Goal: Register for event/course: Sign up to attend an event or enroll in a course

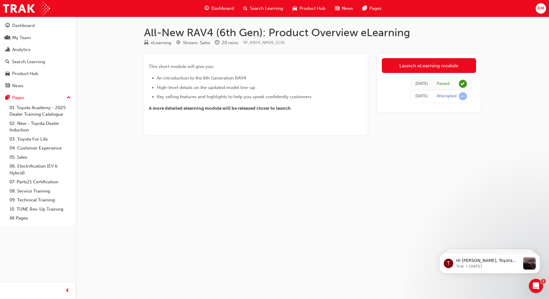
click at [221, 9] on span "Dashboard" at bounding box center [222, 8] width 23 height 7
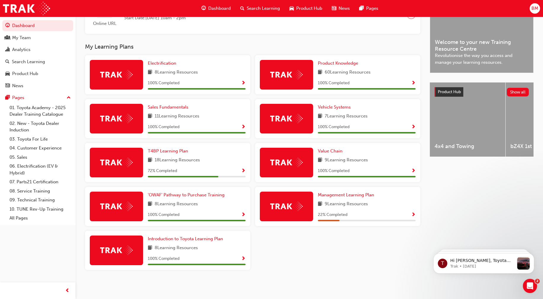
scroll to position [158, 0]
click at [171, 150] on span "T4BP Learning Plan" at bounding box center [168, 150] width 40 height 5
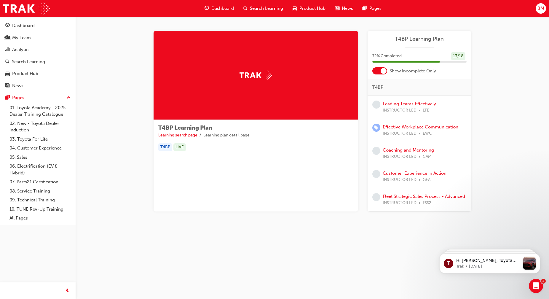
click at [410, 173] on link "Customer Experience in Action" at bounding box center [414, 172] width 64 height 5
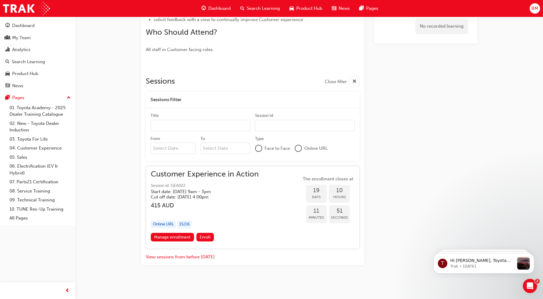
scroll to position [113, 0]
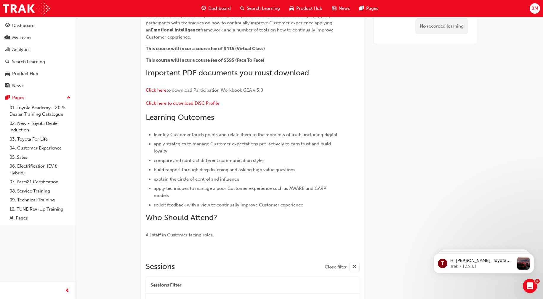
click at [218, 7] on span "Dashboard" at bounding box center [219, 8] width 23 height 7
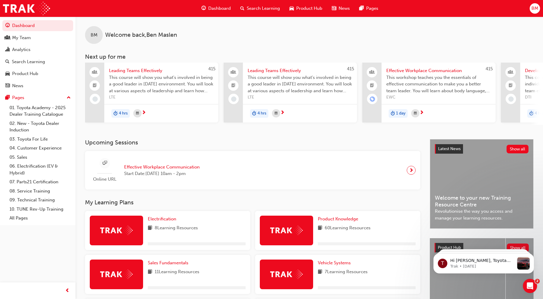
scroll to position [148, 0]
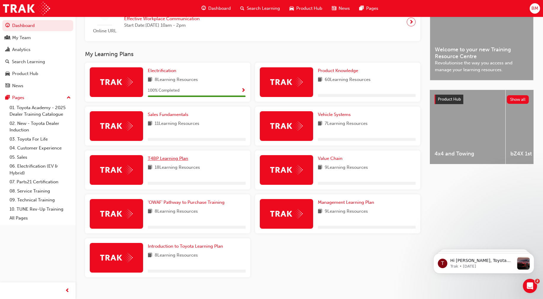
click at [169, 157] on link "T4BP Learning Plan" at bounding box center [169, 158] width 43 height 7
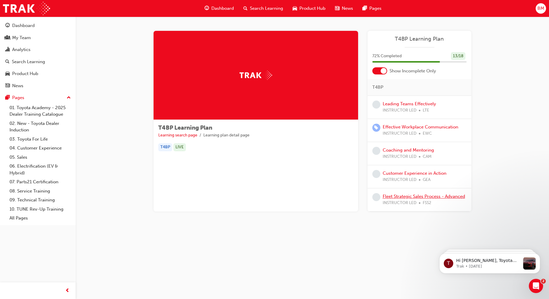
click at [426, 196] on link "Fleet Strategic Sales Process - Advanced" at bounding box center [423, 195] width 82 height 5
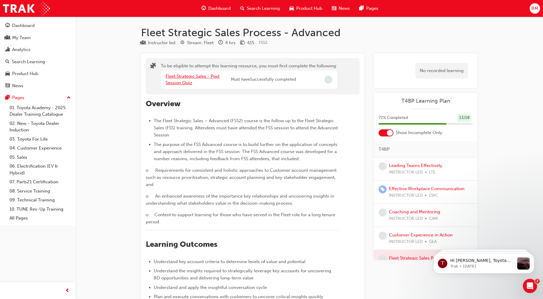
click at [209, 78] on link "Fleet Strategic Sales - Post Session Quiz" at bounding box center [193, 79] width 54 height 12
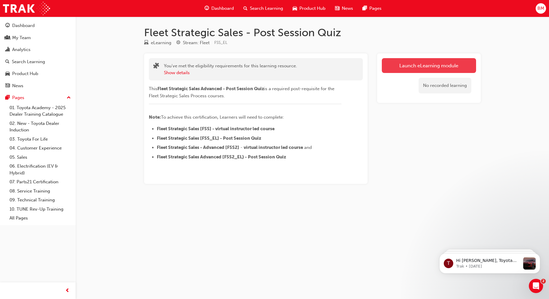
click at [444, 68] on link "Launch eLearning module" at bounding box center [429, 65] width 94 height 15
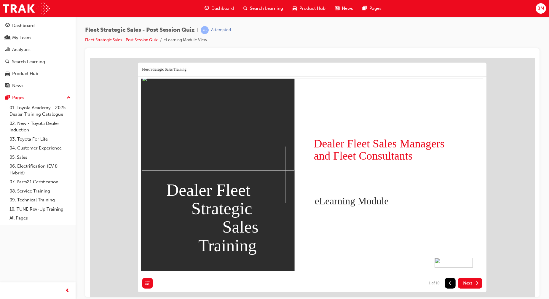
click at [470, 284] on span "Next" at bounding box center [467, 282] width 9 height 5
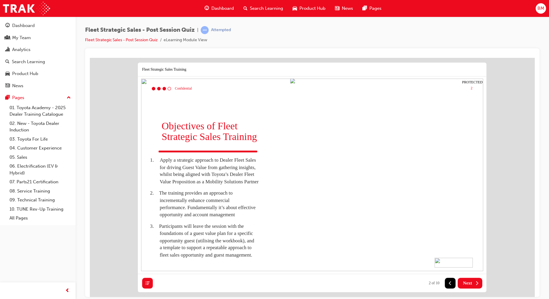
click at [472, 284] on button "Next" at bounding box center [469, 282] width 25 height 11
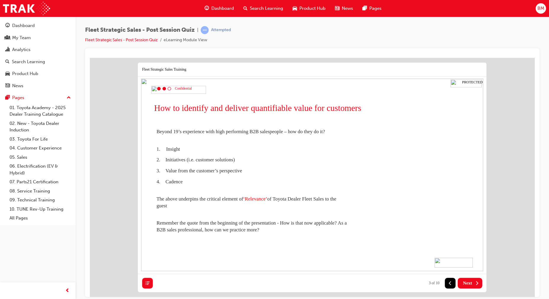
click at [476, 286] on button "Next" at bounding box center [469, 282] width 25 height 11
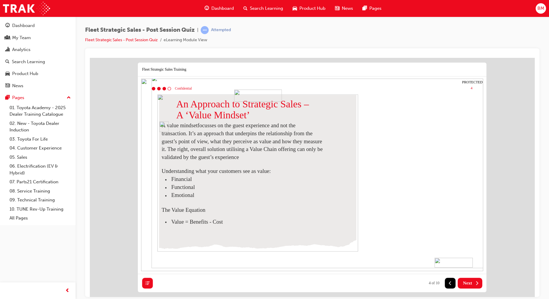
click at [476, 286] on button "Next" at bounding box center [469, 282] width 25 height 11
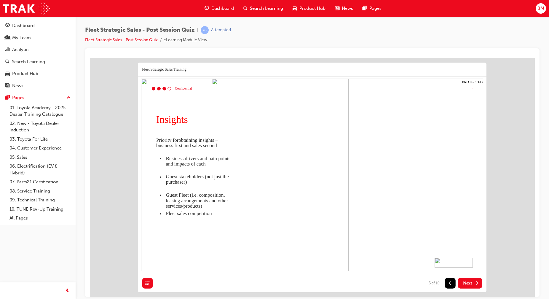
click at [476, 286] on button "Next" at bounding box center [469, 282] width 25 height 11
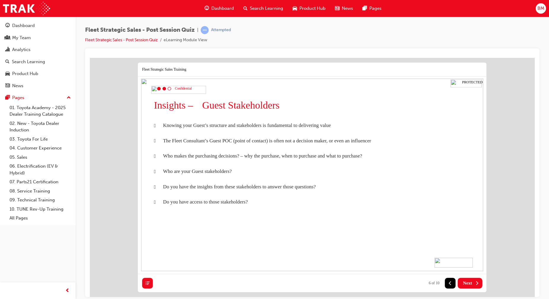
click at [476, 286] on button "Next" at bounding box center [469, 282] width 25 height 11
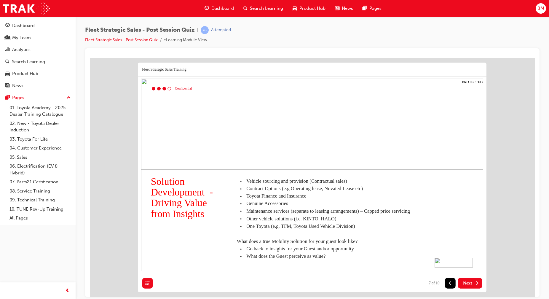
click at [476, 286] on button "Next" at bounding box center [469, 282] width 25 height 11
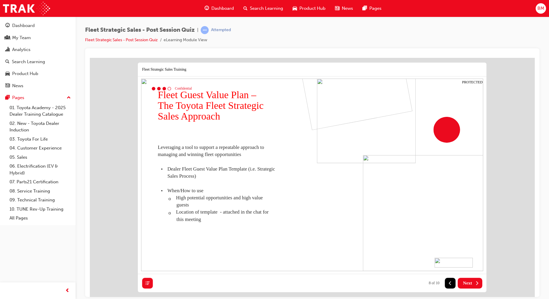
click at [476, 286] on button "Next" at bounding box center [469, 282] width 25 height 11
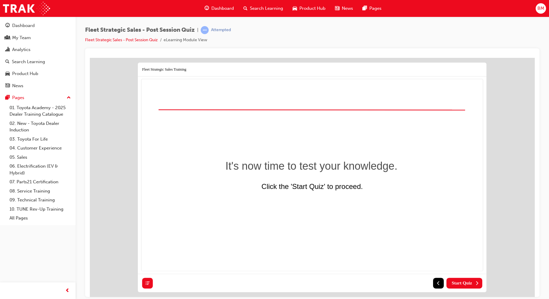
click at [476, 286] on button "Start Quiz" at bounding box center [464, 282] width 36 height 11
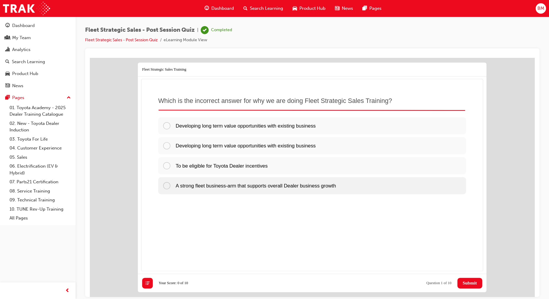
click at [228, 186] on span "A strong fleet business-arm that supports overall Dealer business growth" at bounding box center [256, 185] width 160 height 6
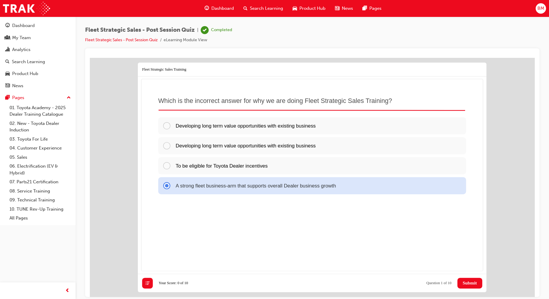
click at [464, 282] on span "Submit" at bounding box center [469, 282] width 14 height 5
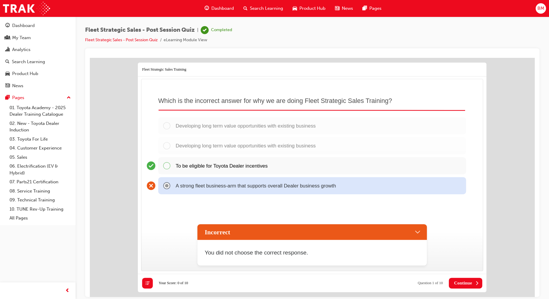
click at [418, 230] on div "Incorrect" at bounding box center [311, 232] width 229 height 16
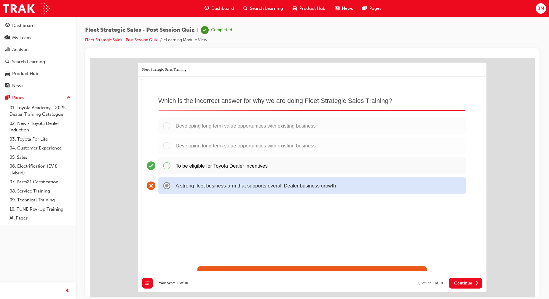
click at [168, 164] on div "To be eligible for Toyota Dealer incentives" at bounding box center [312, 165] width 308 height 17
click at [461, 282] on span "Continue" at bounding box center [463, 282] width 18 height 5
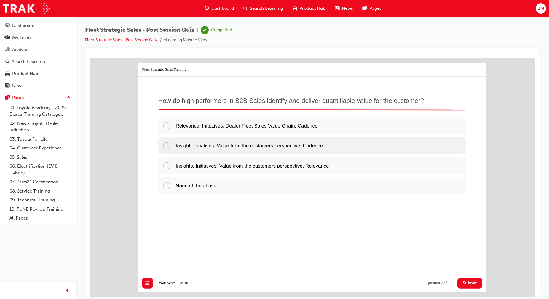
click at [219, 149] on div "Insight, Initiatives, Value from the customers perspective, Cadence" at bounding box center [312, 145] width 308 height 17
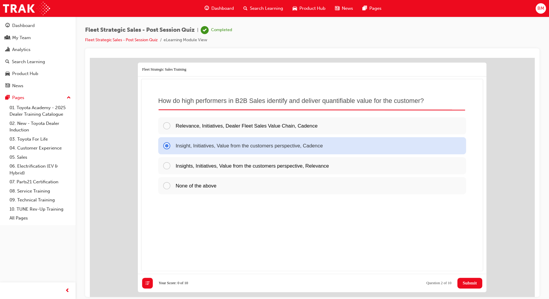
click at [466, 282] on span "Submit" at bounding box center [469, 282] width 14 height 5
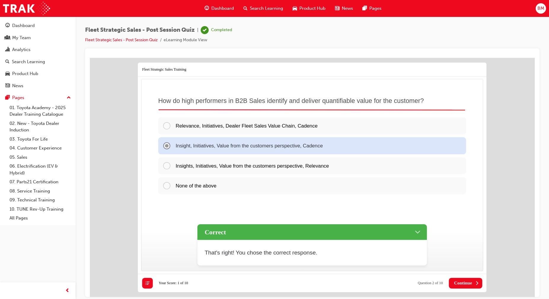
click at [465, 282] on span "Continue" at bounding box center [463, 282] width 18 height 5
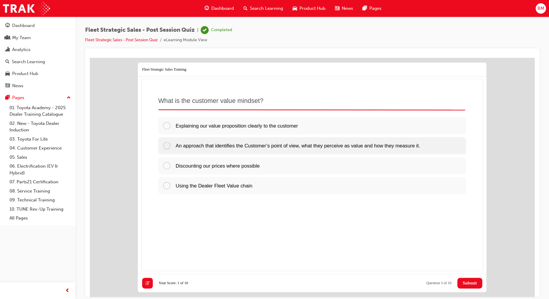
click at [255, 147] on span "An approach that identifies the Customer’s point of view, what they perceive as…" at bounding box center [298, 145] width 244 height 6
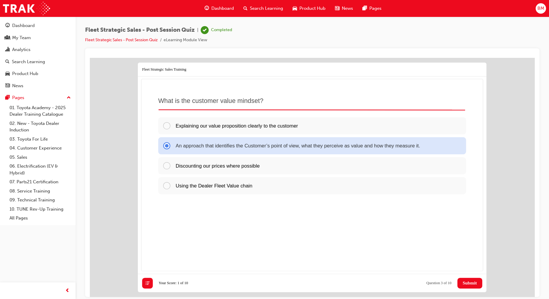
click at [462, 285] on span "Submit" at bounding box center [469, 282] width 14 height 5
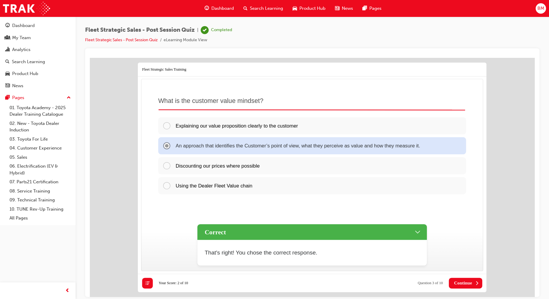
click at [468, 284] on span "Continue" at bounding box center [463, 282] width 18 height 5
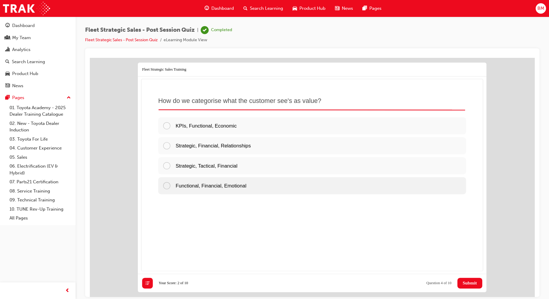
click at [253, 188] on div "Functional, Financial, Emotional" at bounding box center [312, 185] width 308 height 17
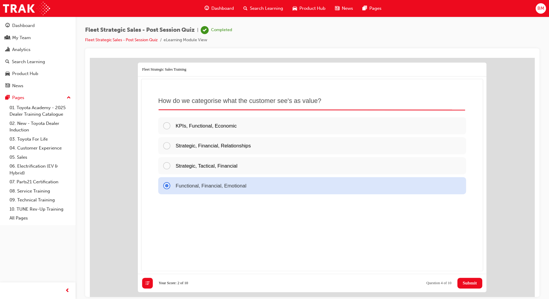
click at [470, 287] on button "Submit" at bounding box center [469, 282] width 25 height 11
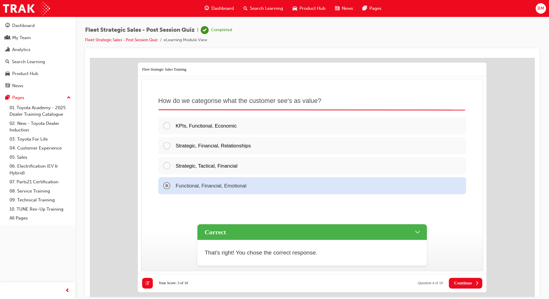
click at [468, 283] on span "Continue" at bounding box center [463, 282] width 18 height 5
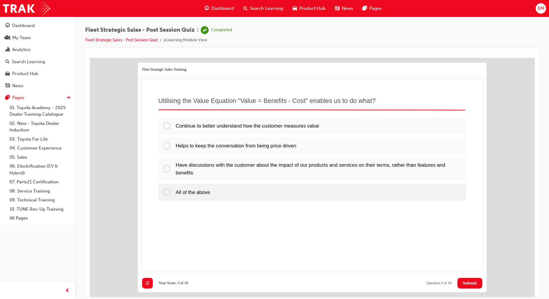
click at [201, 190] on span "All of the above" at bounding box center [193, 191] width 34 height 6
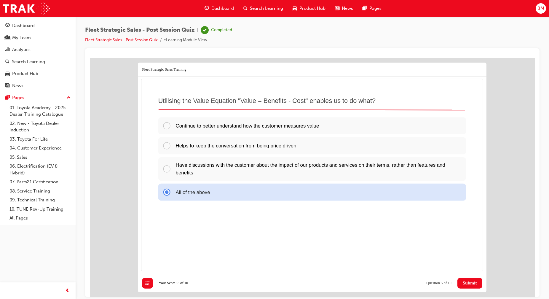
click at [469, 285] on span "Submit" at bounding box center [469, 282] width 14 height 5
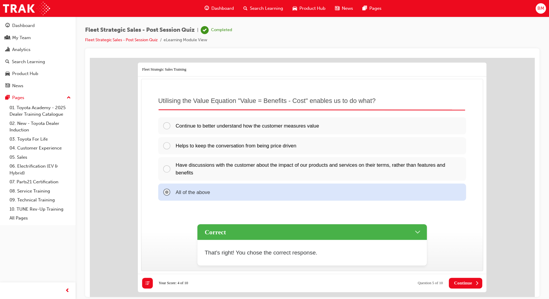
click at [468, 283] on span "Continue" at bounding box center [463, 282] width 18 height 5
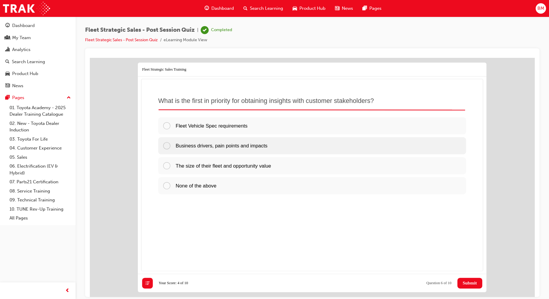
click at [279, 150] on div "Business drivers, pain points and impacts" at bounding box center [312, 145] width 308 height 17
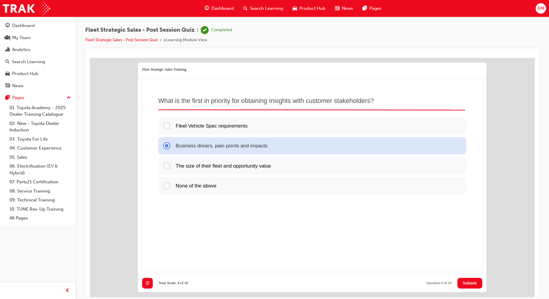
click at [475, 285] on span "Submit" at bounding box center [469, 282] width 14 height 5
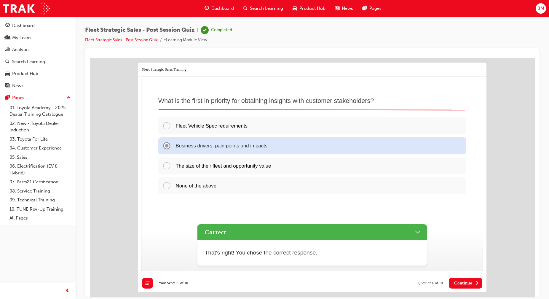
click at [464, 279] on button "Continue" at bounding box center [465, 282] width 33 height 11
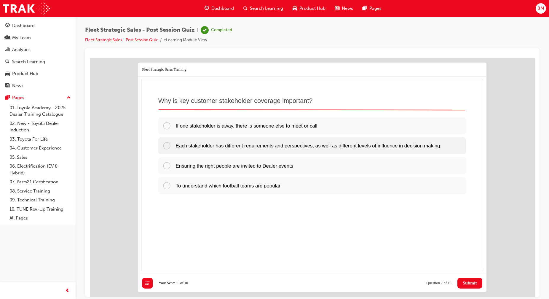
click at [295, 148] on span "Each stakeholder has different requirements and perspectives, as well as differ…" at bounding box center [308, 145] width 264 height 6
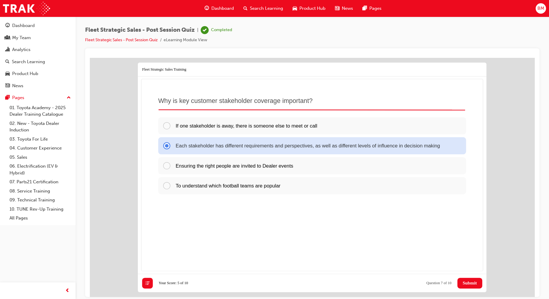
click at [473, 283] on span "Submit" at bounding box center [469, 282] width 14 height 5
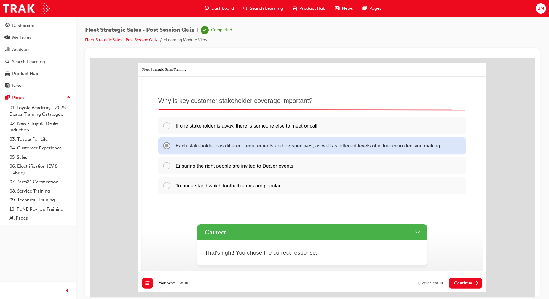
click at [469, 281] on span "Continue" at bounding box center [463, 282] width 18 height 5
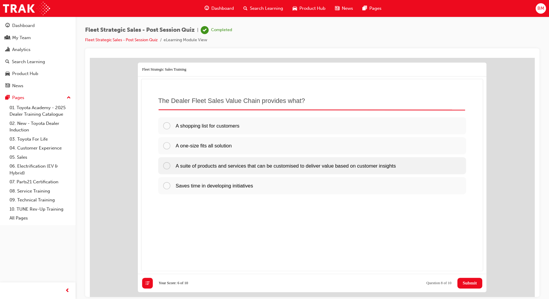
click at [282, 167] on span "A suite of products and services that can be customised to deliver value based …" at bounding box center [286, 165] width 220 height 6
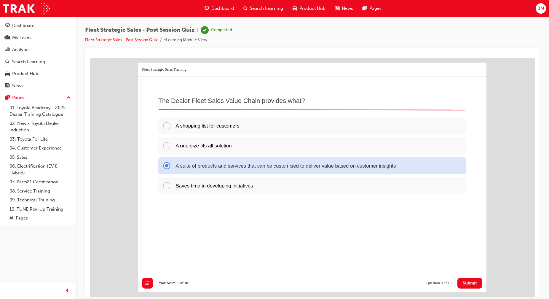
click at [471, 283] on span "Submit" at bounding box center [469, 282] width 14 height 5
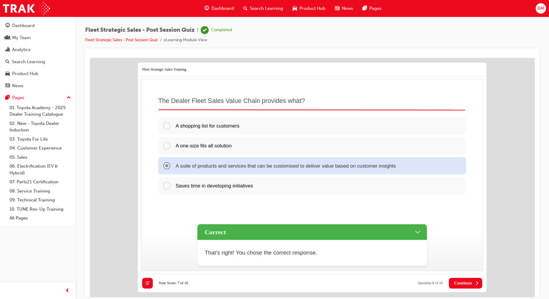
click at [462, 284] on span "Continue" at bounding box center [463, 282] width 18 height 5
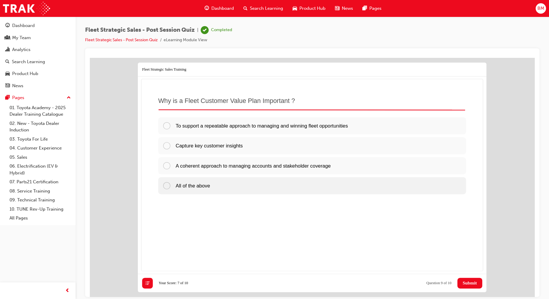
click at [268, 189] on div "All of the above" at bounding box center [312, 185] width 308 height 17
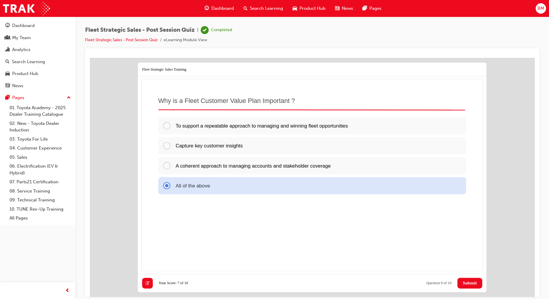
click at [476, 283] on span "Submit" at bounding box center [469, 282] width 14 height 5
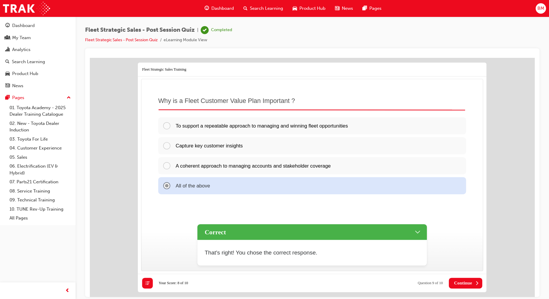
click at [469, 283] on span "Continue" at bounding box center [463, 282] width 18 height 5
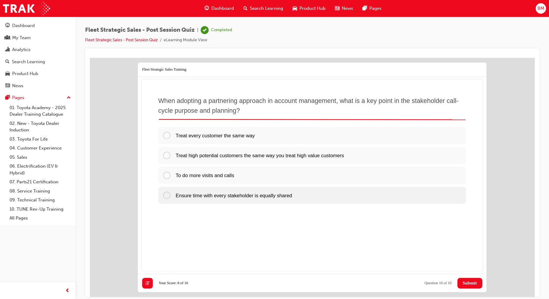
drag, startPoint x: 260, startPoint y: 194, endPoint x: 263, endPoint y: 196, distance: 3.4
click at [260, 194] on span "Ensure time with every stakeholder is equally shared" at bounding box center [234, 195] width 116 height 6
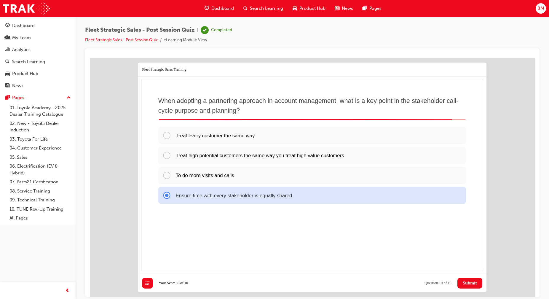
click at [464, 282] on span "Submit" at bounding box center [469, 282] width 14 height 5
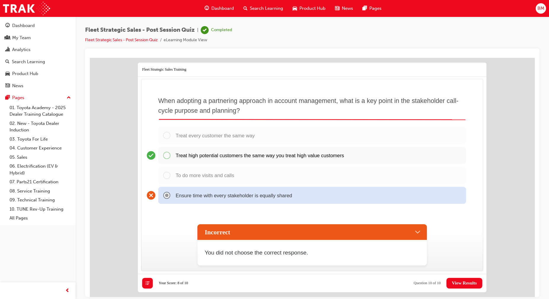
click at [458, 283] on span "View Results" at bounding box center [464, 282] width 25 height 5
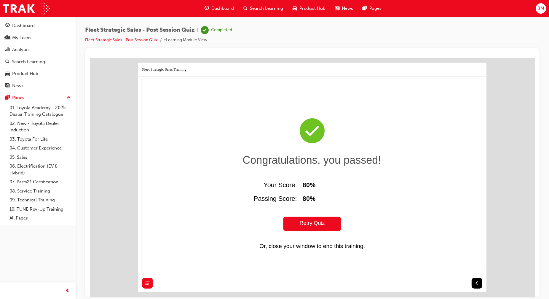
click at [219, 7] on span "Dashboard" at bounding box center [222, 8] width 23 height 7
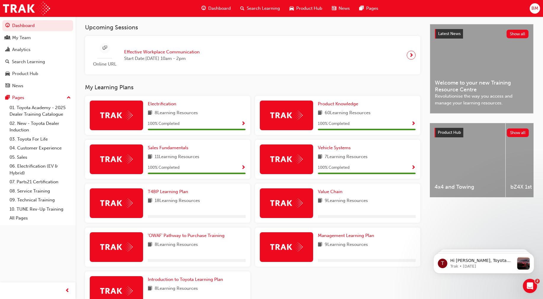
scroll to position [158, 0]
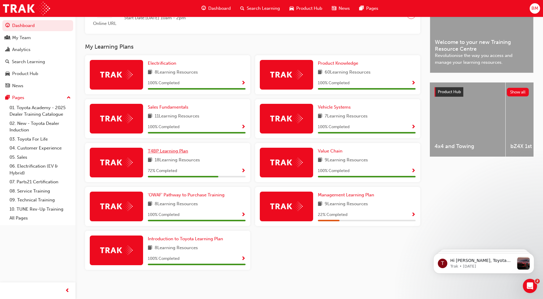
click at [169, 151] on span "T4BP Learning Plan" at bounding box center [168, 150] width 40 height 5
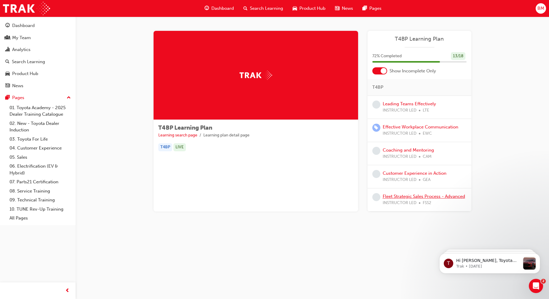
click at [408, 196] on link "Fleet Strategic Sales Process - Advanced" at bounding box center [423, 195] width 82 height 5
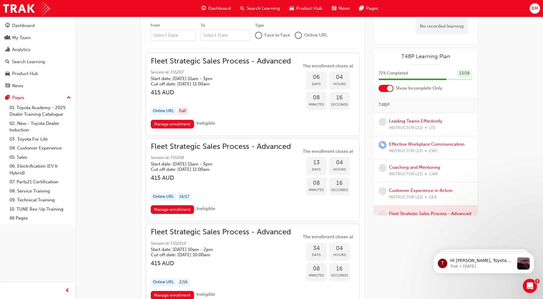
scroll to position [710, 0]
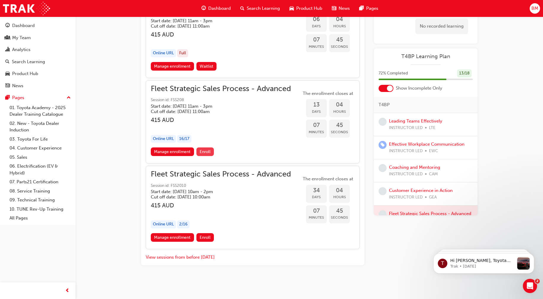
click at [207, 151] on span "Enroll" at bounding box center [205, 151] width 11 height 5
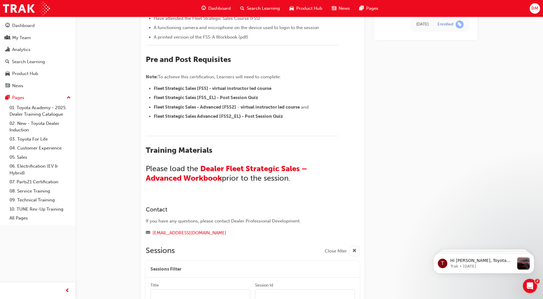
scroll to position [370, 0]
click at [263, 167] on span "Dealer Fleet Strategic Sales – Advanced Workbook" at bounding box center [227, 172] width 163 height 19
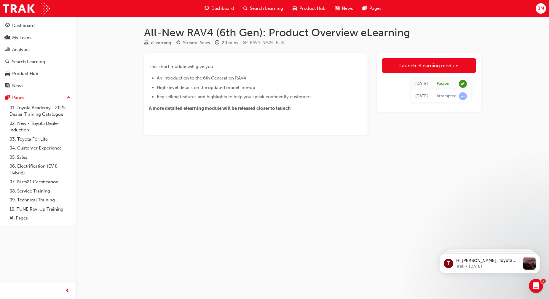
click at [220, 8] on span "Dashboard" at bounding box center [222, 8] width 23 height 7
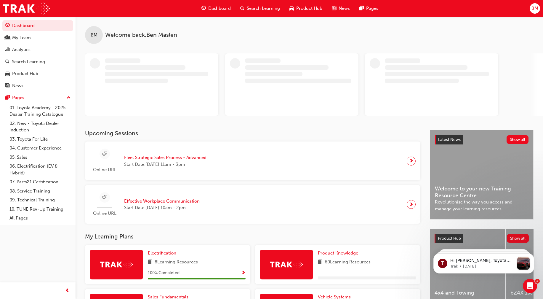
click at [411, 160] on span "next-icon" at bounding box center [411, 161] width 4 height 8
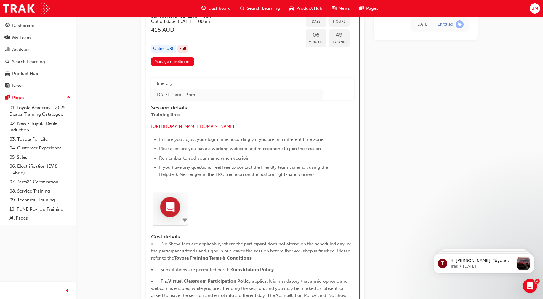
scroll to position [809, 0]
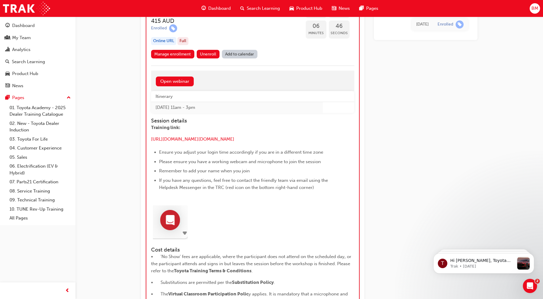
click at [250, 53] on link "Add to calendar" at bounding box center [240, 54] width 36 height 9
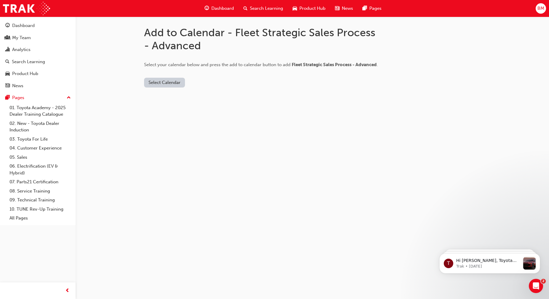
click at [155, 81] on button "Select Calendar" at bounding box center [164, 83] width 41 height 10
click at [163, 108] on div "Office 365" at bounding box center [157, 108] width 21 height 7
click at [206, 81] on button "Add to Calendar" at bounding box center [200, 83] width 42 height 10
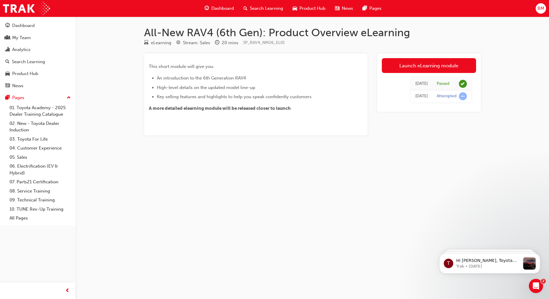
click at [220, 12] on div "Dashboard" at bounding box center [219, 8] width 39 height 12
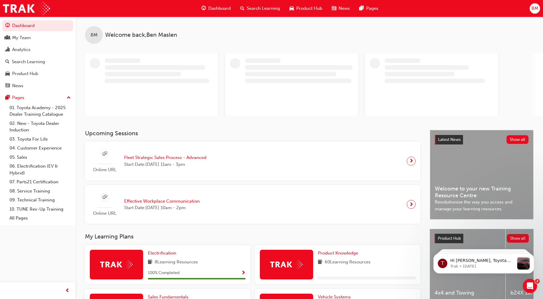
click at [412, 158] on span "next-icon" at bounding box center [411, 161] width 4 height 8
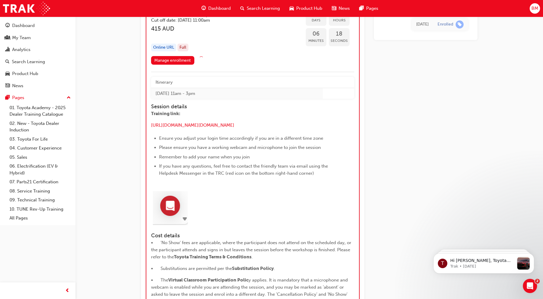
scroll to position [810, 0]
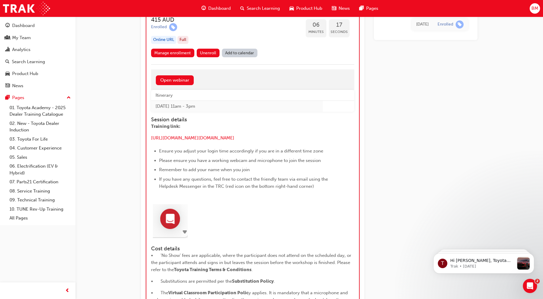
click at [244, 51] on link "Add to calendar" at bounding box center [240, 53] width 36 height 9
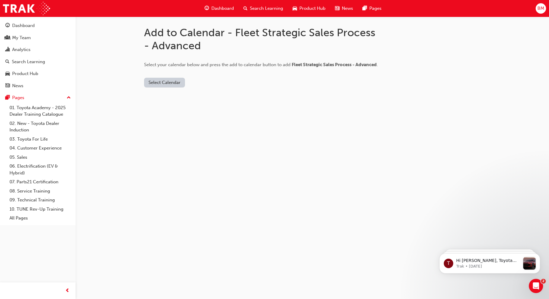
click at [170, 81] on button "Select Calendar" at bounding box center [164, 83] width 41 height 10
click at [176, 95] on div "Outlook.com" at bounding box center [165, 97] width 36 height 7
click at [209, 78] on button "Add to Calendar" at bounding box center [214, 83] width 42 height 10
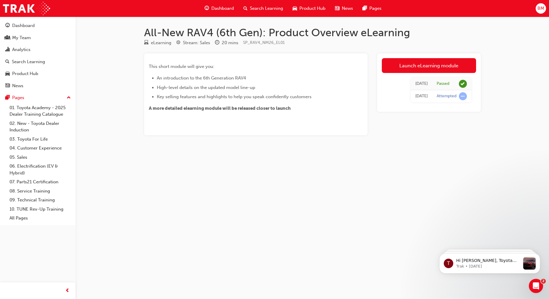
click at [223, 9] on span "Dashboard" at bounding box center [222, 8] width 23 height 7
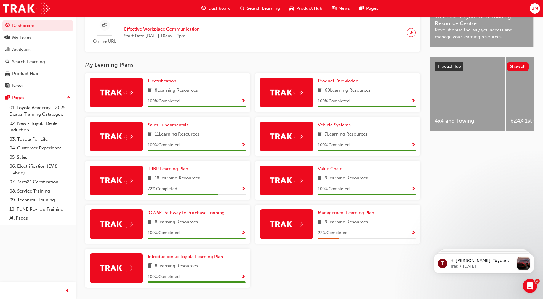
scroll to position [201, 0]
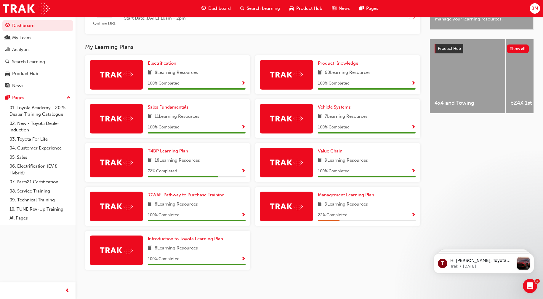
click at [179, 152] on span "T4BP Learning Plan" at bounding box center [168, 150] width 40 height 5
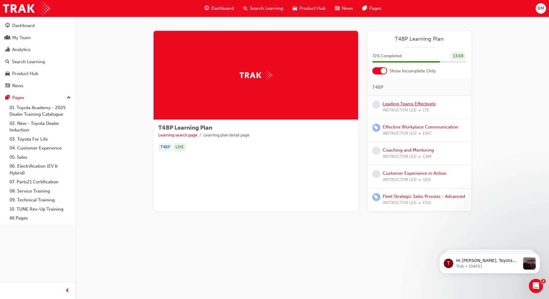
click at [413, 104] on link "Leading Teams Effectively" at bounding box center [408, 103] width 53 height 5
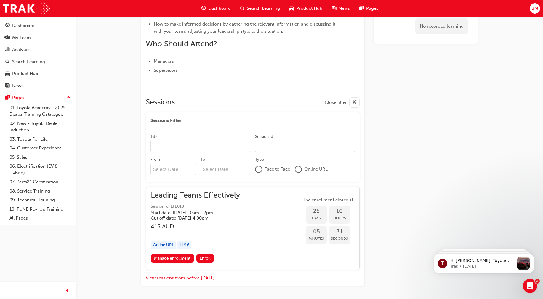
scroll to position [225, 0]
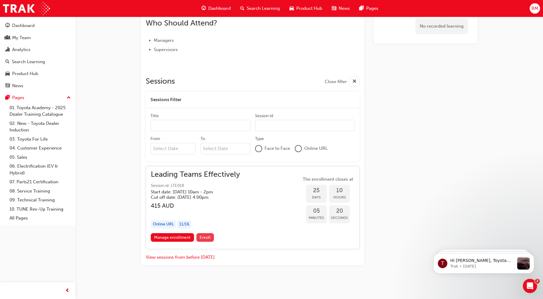
click at [204, 236] on span "Enroll" at bounding box center [205, 237] width 11 height 5
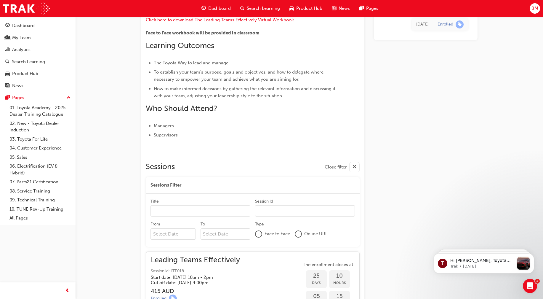
scroll to position [226, 0]
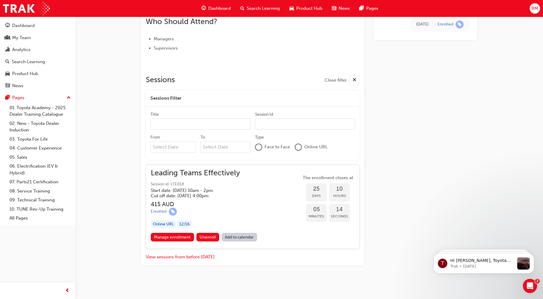
click at [235, 238] on link "Add to calendar" at bounding box center [240, 237] width 36 height 9
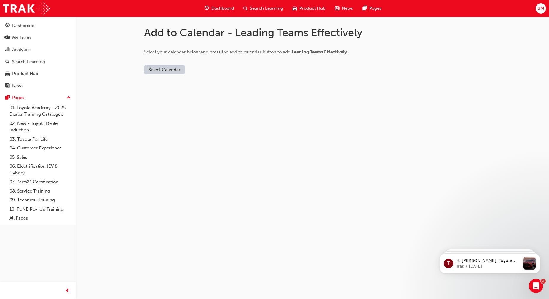
click at [169, 71] on button "Select Calendar" at bounding box center [164, 70] width 41 height 10
click at [169, 84] on div "[DOMAIN_NAME]" at bounding box center [165, 84] width 36 height 7
click at [218, 72] on button "Add to Calendar" at bounding box center [214, 70] width 42 height 10
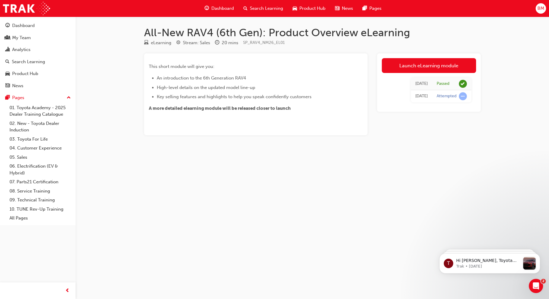
click at [228, 7] on span "Dashboard" at bounding box center [222, 8] width 23 height 7
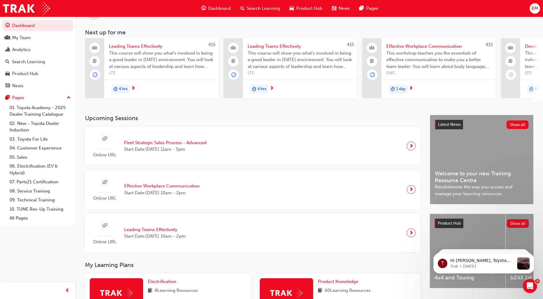
scroll to position [37, 0]
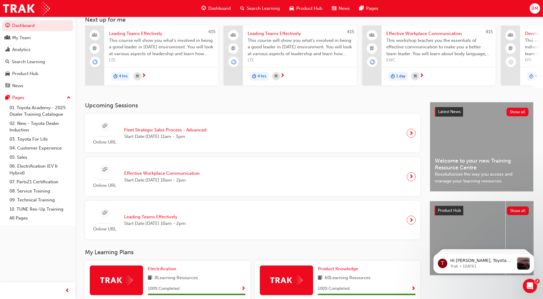
click at [412, 224] on span "next-icon" at bounding box center [411, 220] width 4 height 8
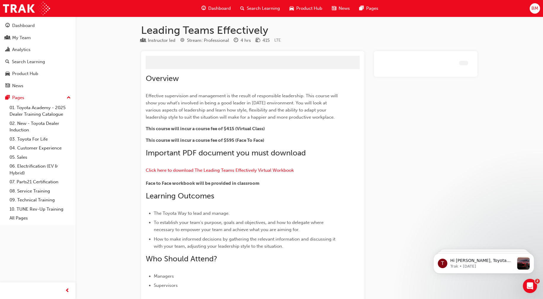
scroll to position [412, 0]
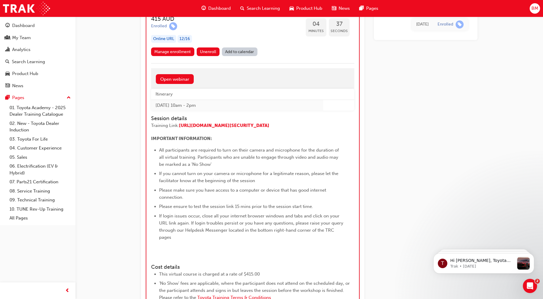
click at [254, 48] on link "Add to calendar" at bounding box center [240, 51] width 36 height 9
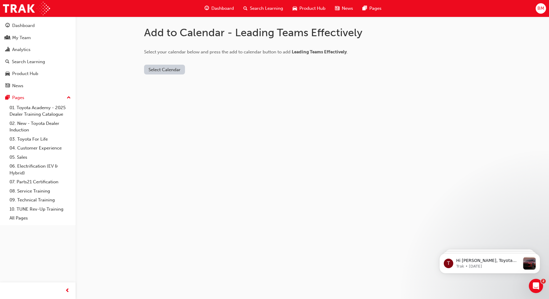
click at [167, 67] on button "Select Calendar" at bounding box center [164, 70] width 41 height 10
click at [168, 85] on div "Outlook.com" at bounding box center [165, 84] width 36 height 7
click at [214, 65] on button "Add to Calendar" at bounding box center [214, 70] width 42 height 10
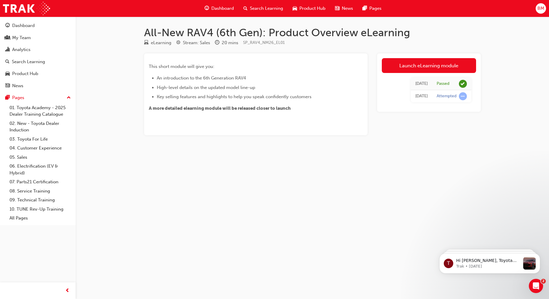
click at [217, 7] on span "Dashboard" at bounding box center [222, 8] width 23 height 7
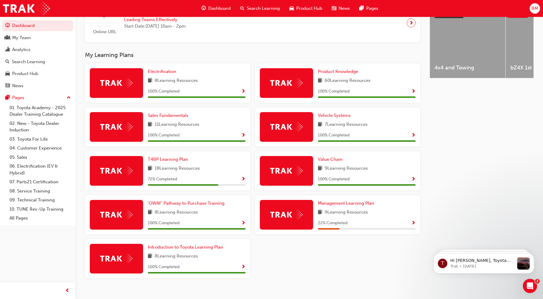
scroll to position [245, 0]
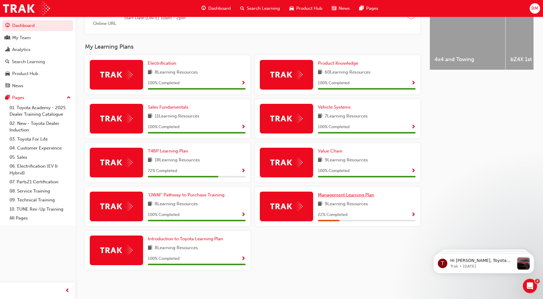
click at [344, 194] on span "Management Learning Plan" at bounding box center [346, 194] width 56 height 5
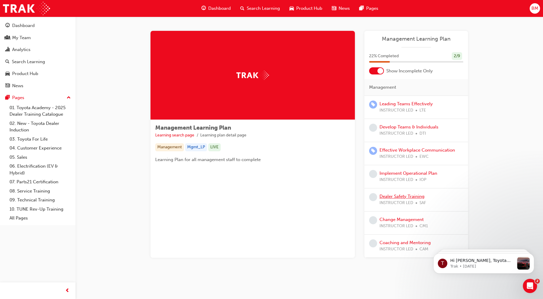
click at [408, 193] on link "Dealer Safety Training" at bounding box center [402, 195] width 45 height 5
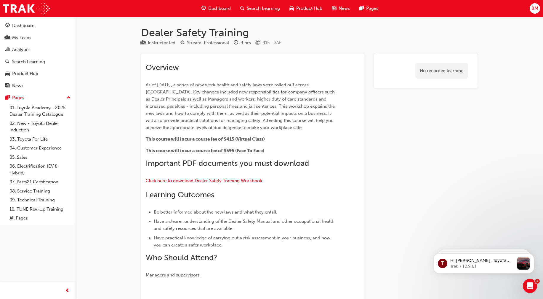
click at [226, 5] on span "Dashboard" at bounding box center [219, 8] width 23 height 7
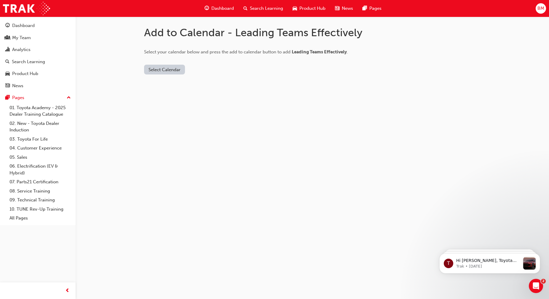
click at [167, 66] on button "Select Calendar" at bounding box center [164, 70] width 41 height 10
click at [168, 83] on div "[DOMAIN_NAME]" at bounding box center [165, 84] width 36 height 7
click at [213, 65] on button "Add to Calendar" at bounding box center [214, 70] width 42 height 10
